Goal: Transaction & Acquisition: Subscribe to service/newsletter

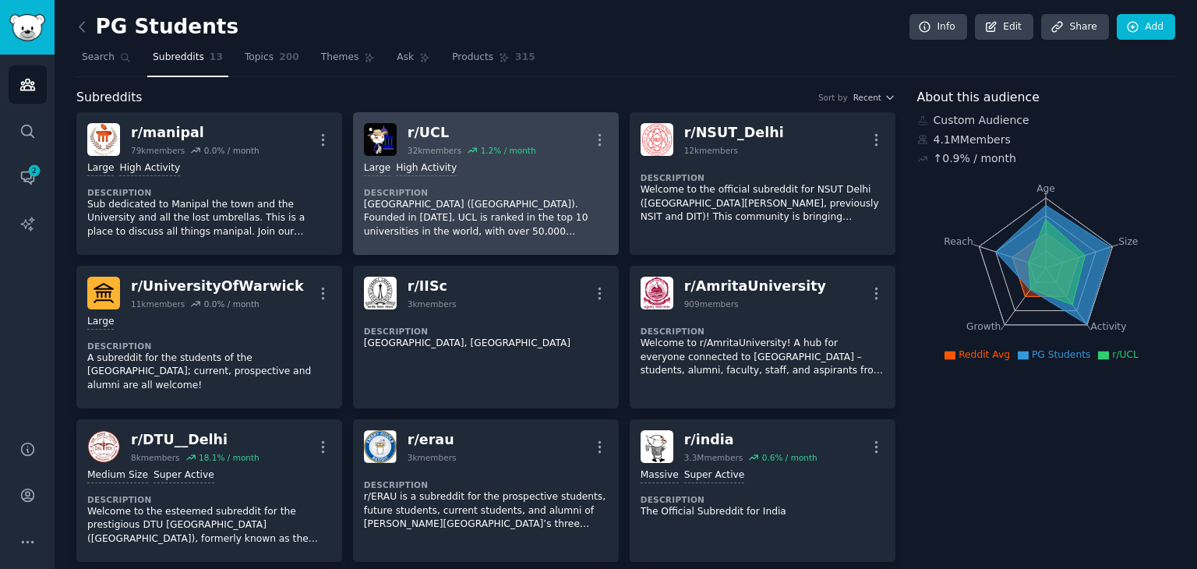
scroll to position [3, 0]
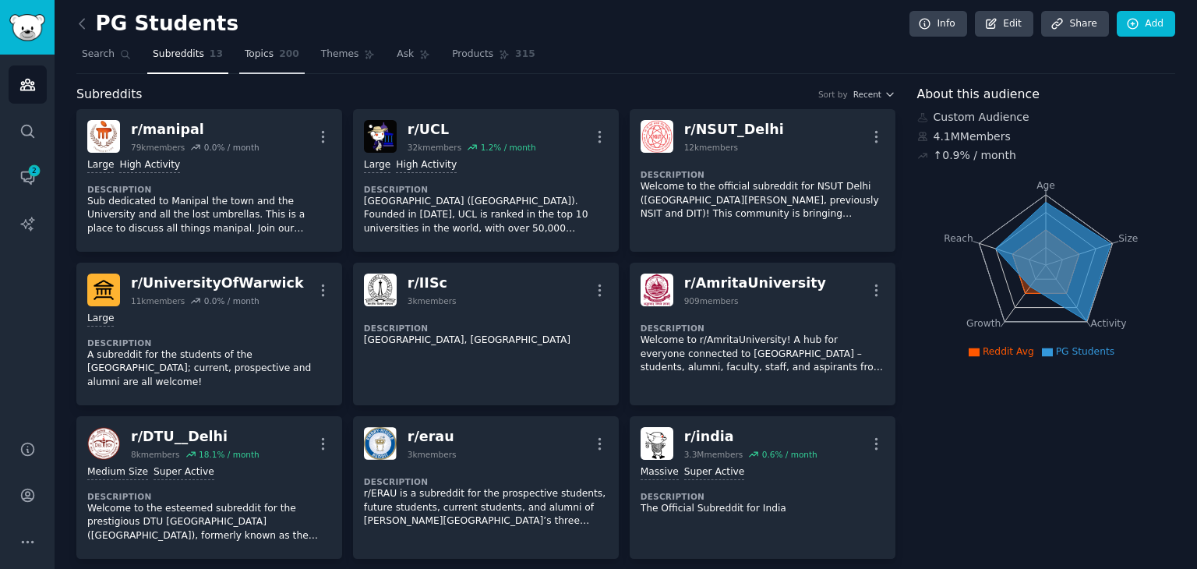
click at [246, 46] on link "Topics 200" at bounding box center [271, 58] width 65 height 32
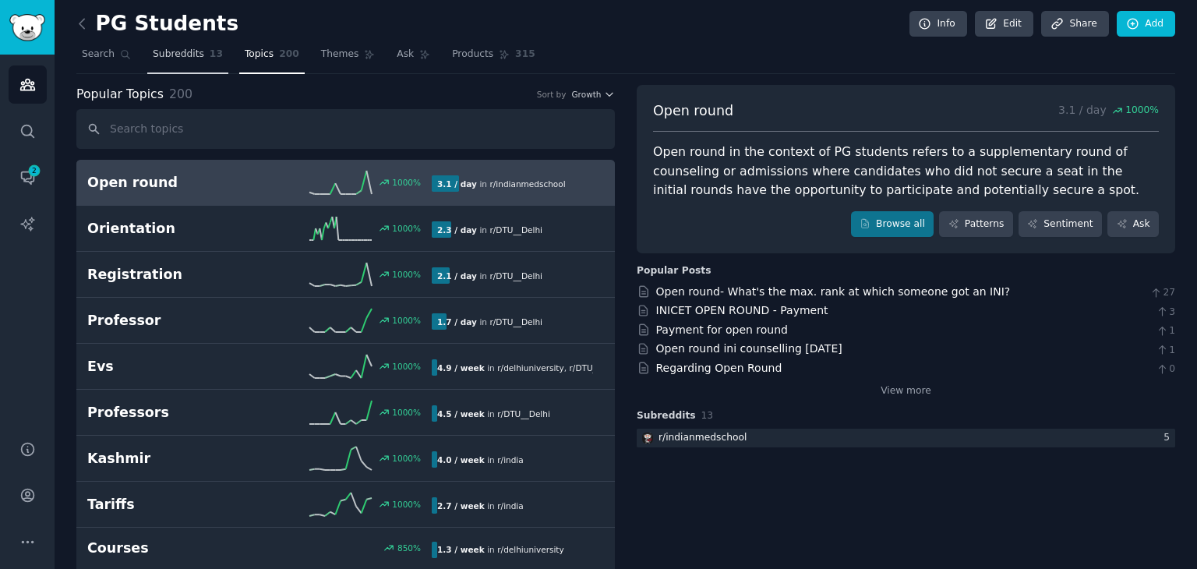
click at [169, 52] on span "Subreddits" at bounding box center [178, 55] width 51 height 14
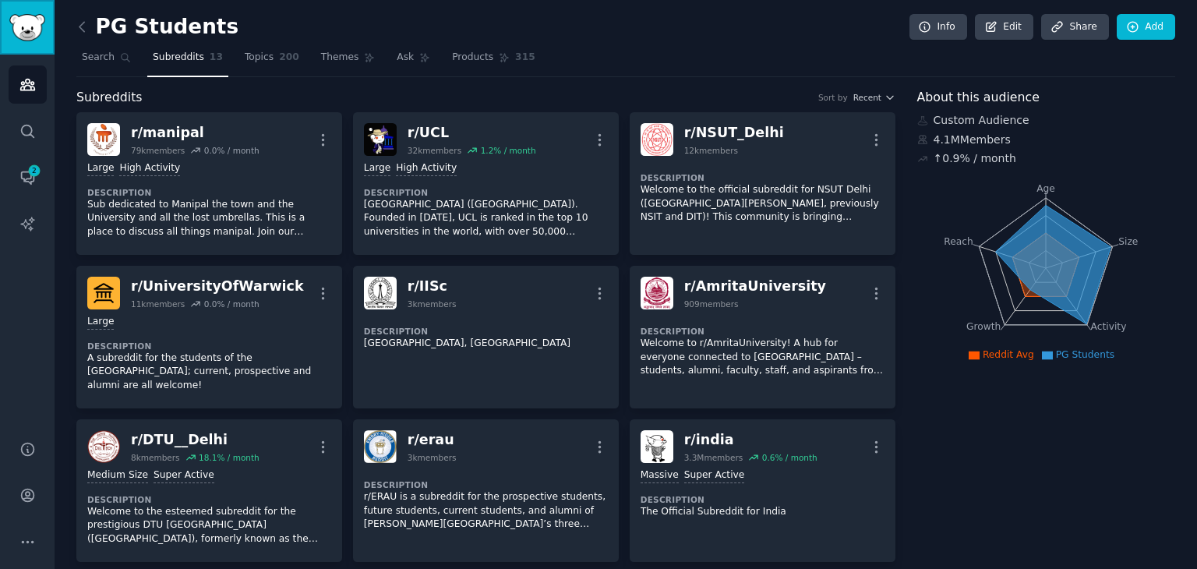
click at [36, 29] on img "Sidebar" at bounding box center [27, 27] width 36 height 27
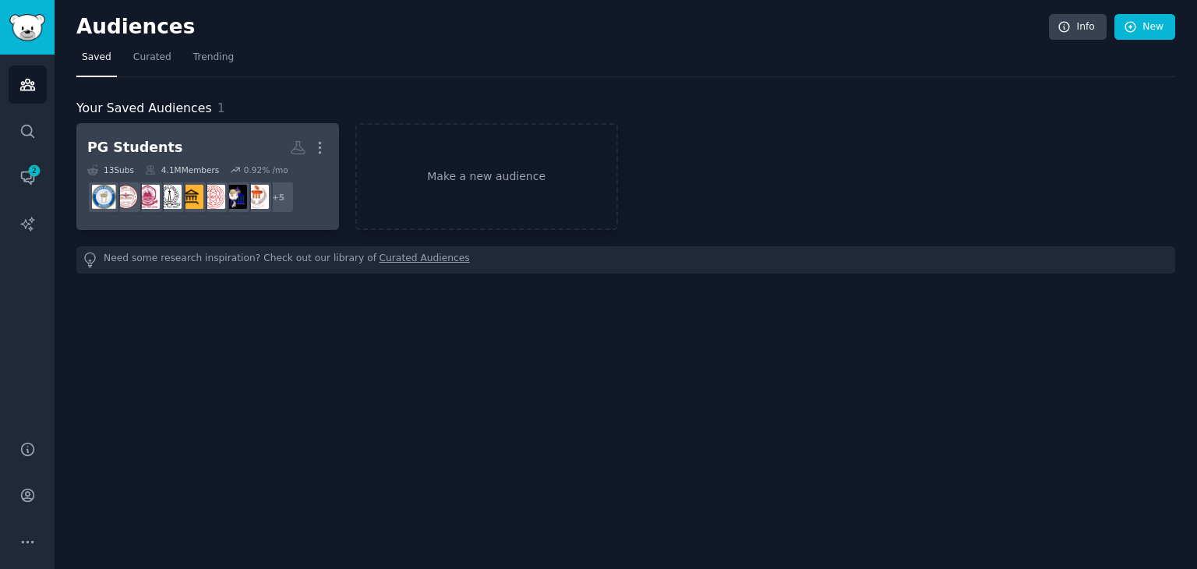
click at [140, 144] on div "PG Students" at bounding box center [134, 147] width 95 height 19
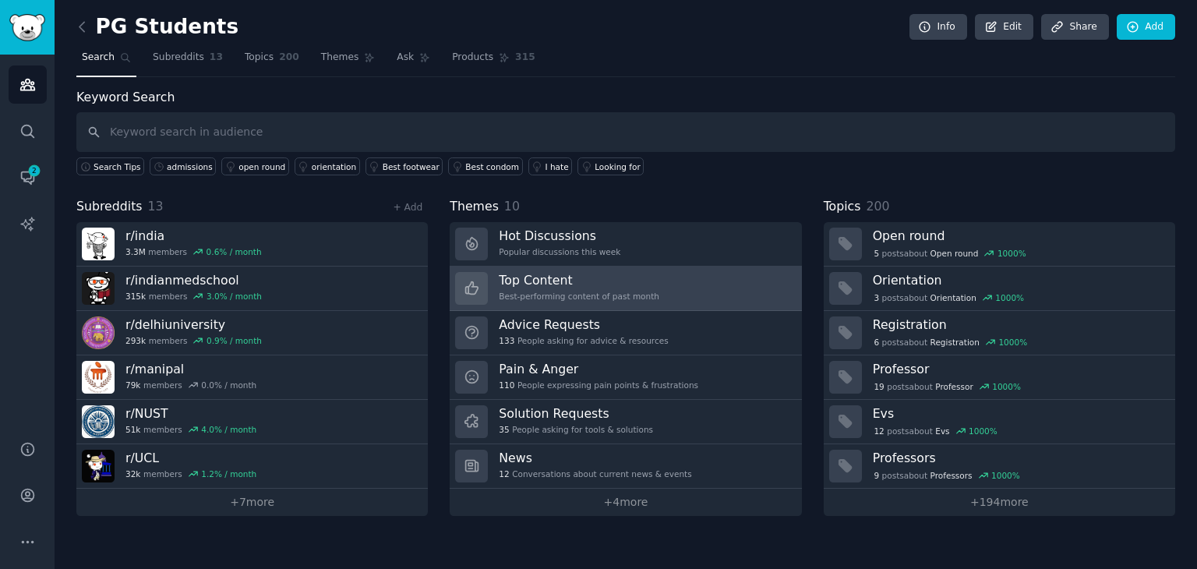
click at [527, 276] on h3 "Top Content" at bounding box center [579, 280] width 161 height 16
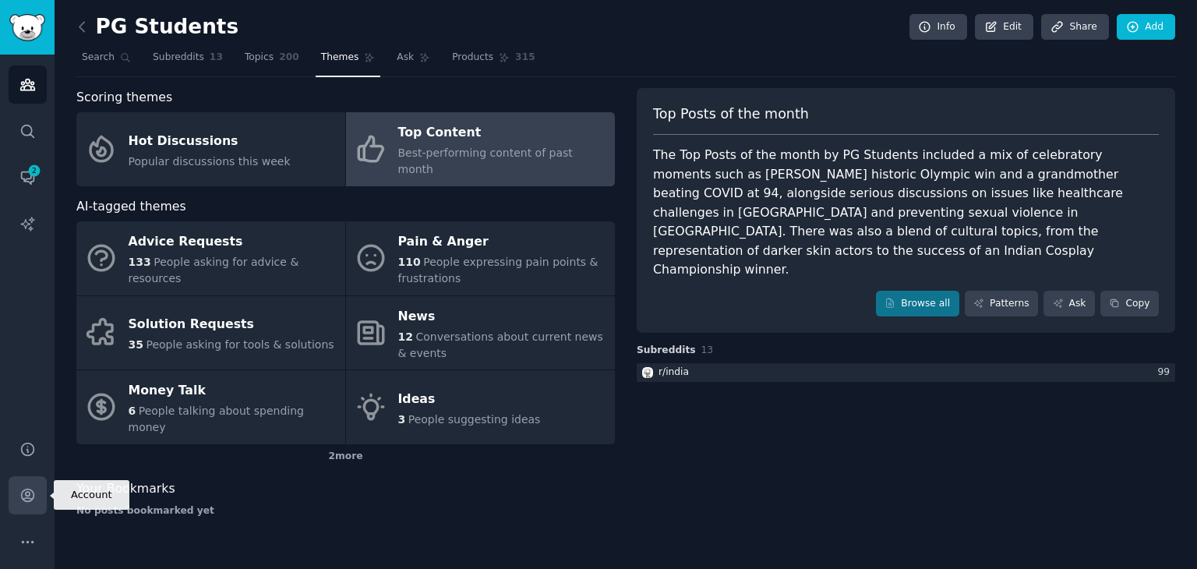
click at [30, 490] on icon "Sidebar" at bounding box center [27, 495] width 16 height 16
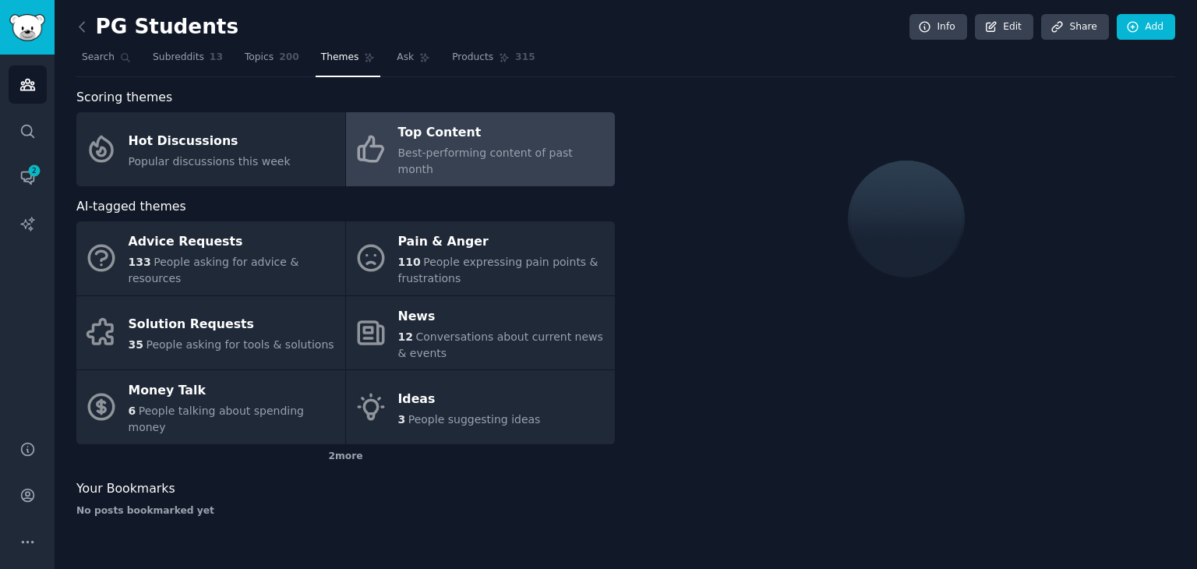
click at [321, 62] on span "Themes" at bounding box center [340, 58] width 38 height 14
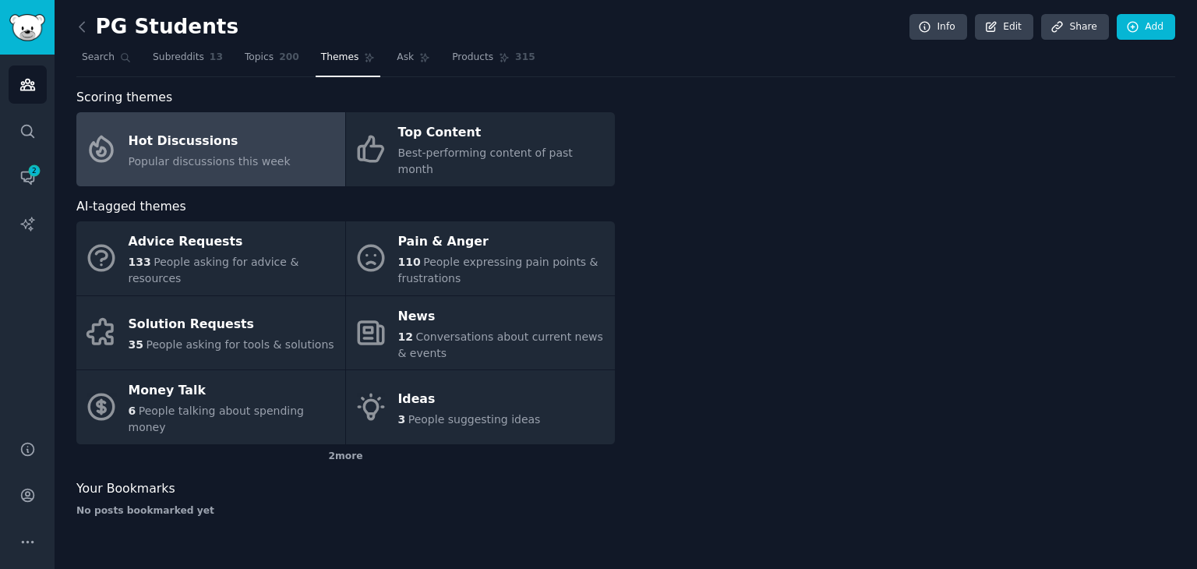
click at [237, 155] on span "Popular discussions this week" at bounding box center [210, 161] width 162 height 12
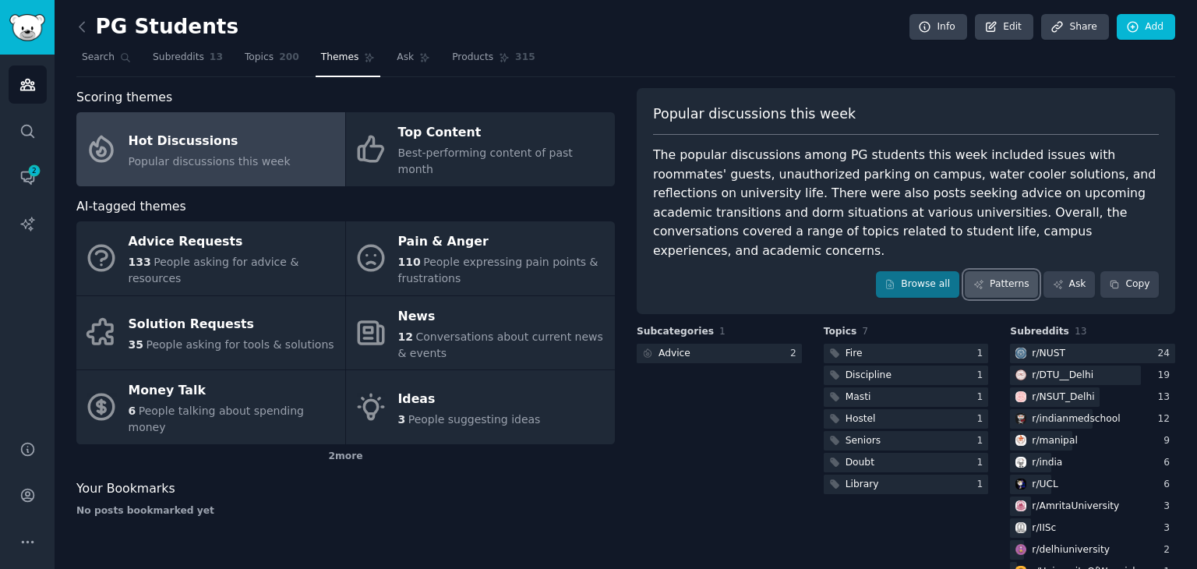
click at [1005, 271] on link "Patterns" at bounding box center [1001, 284] width 73 height 26
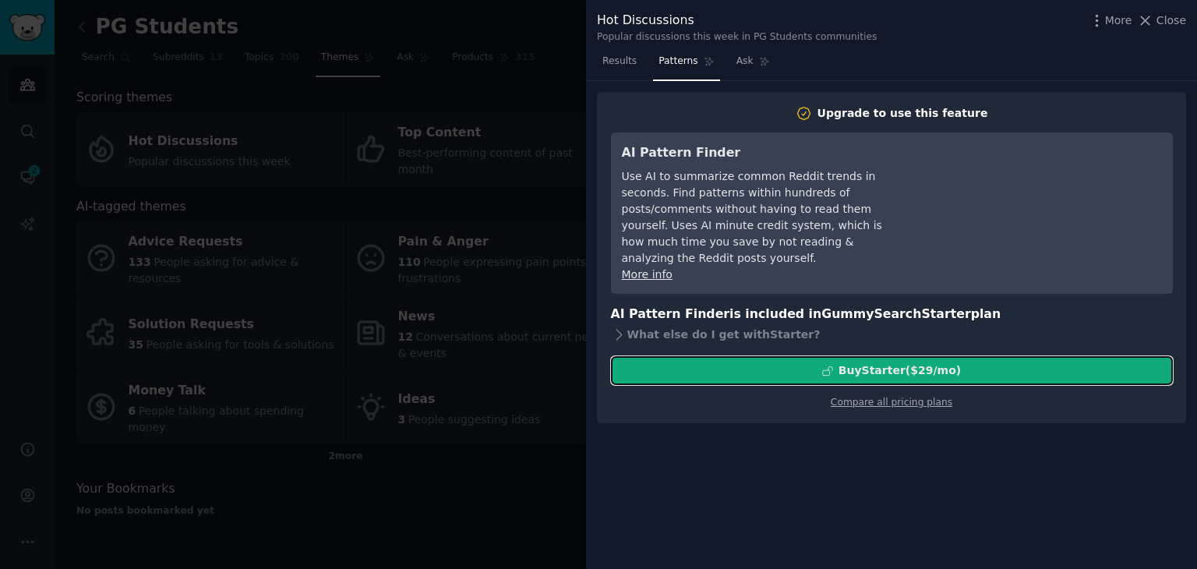
click at [929, 362] on div "Buy Starter ($ 29 /mo )" at bounding box center [900, 370] width 122 height 16
